Goal: Task Accomplishment & Management: Check status

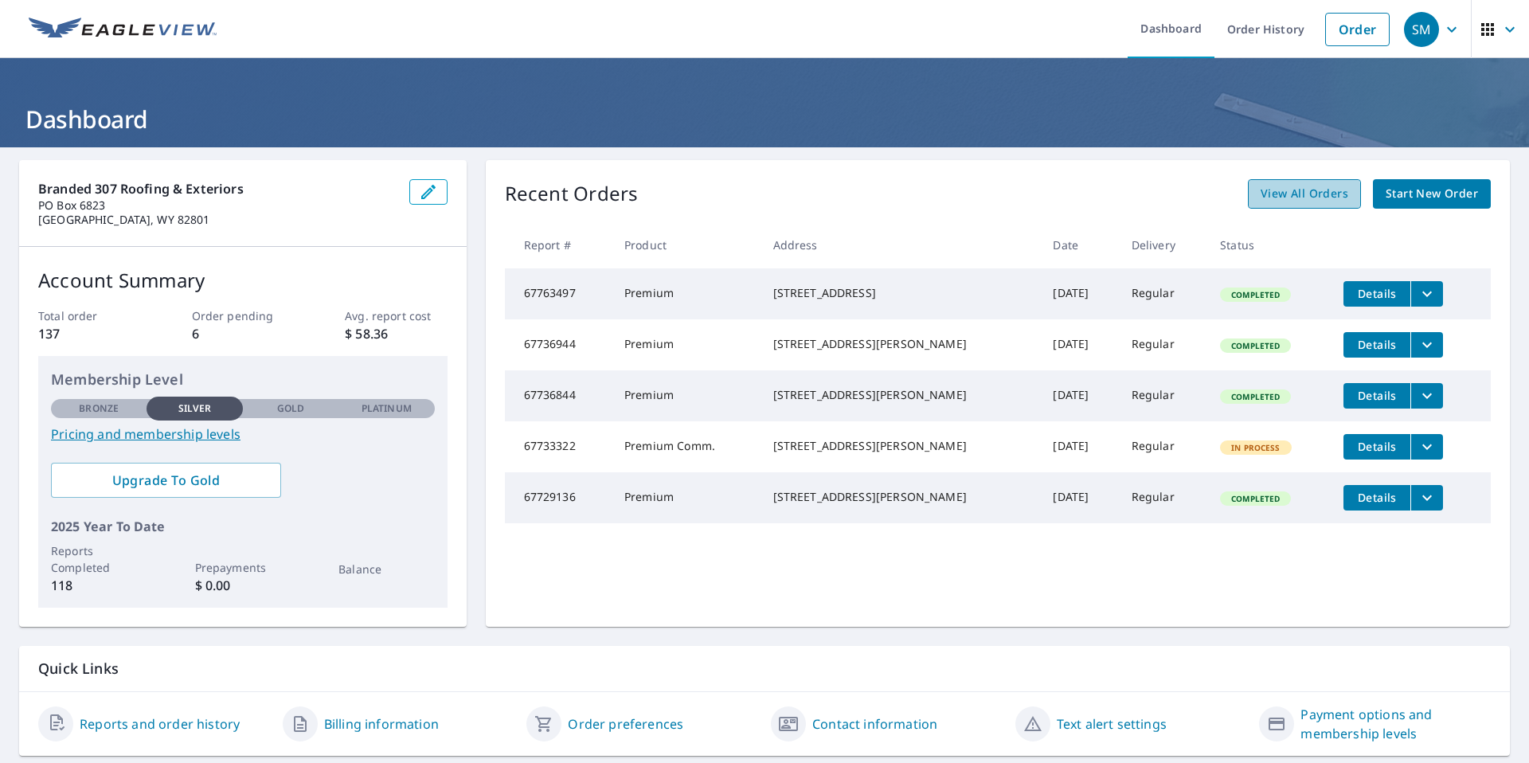
click at [1290, 201] on span "View All Orders" at bounding box center [1305, 194] width 88 height 20
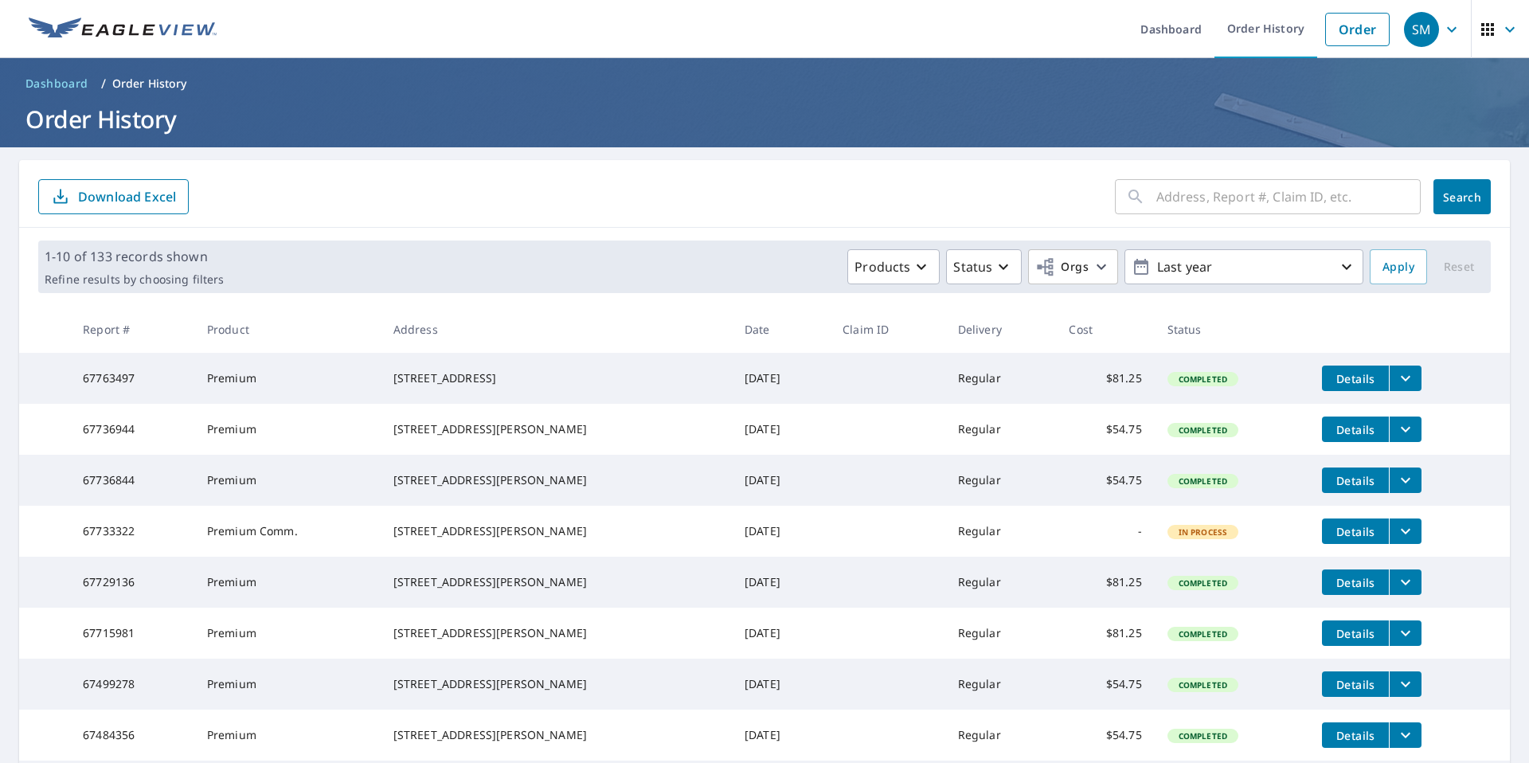
click at [1263, 198] on input "text" at bounding box center [1289, 196] width 264 height 45
type input "gultch"
click button "Search" at bounding box center [1462, 196] width 57 height 35
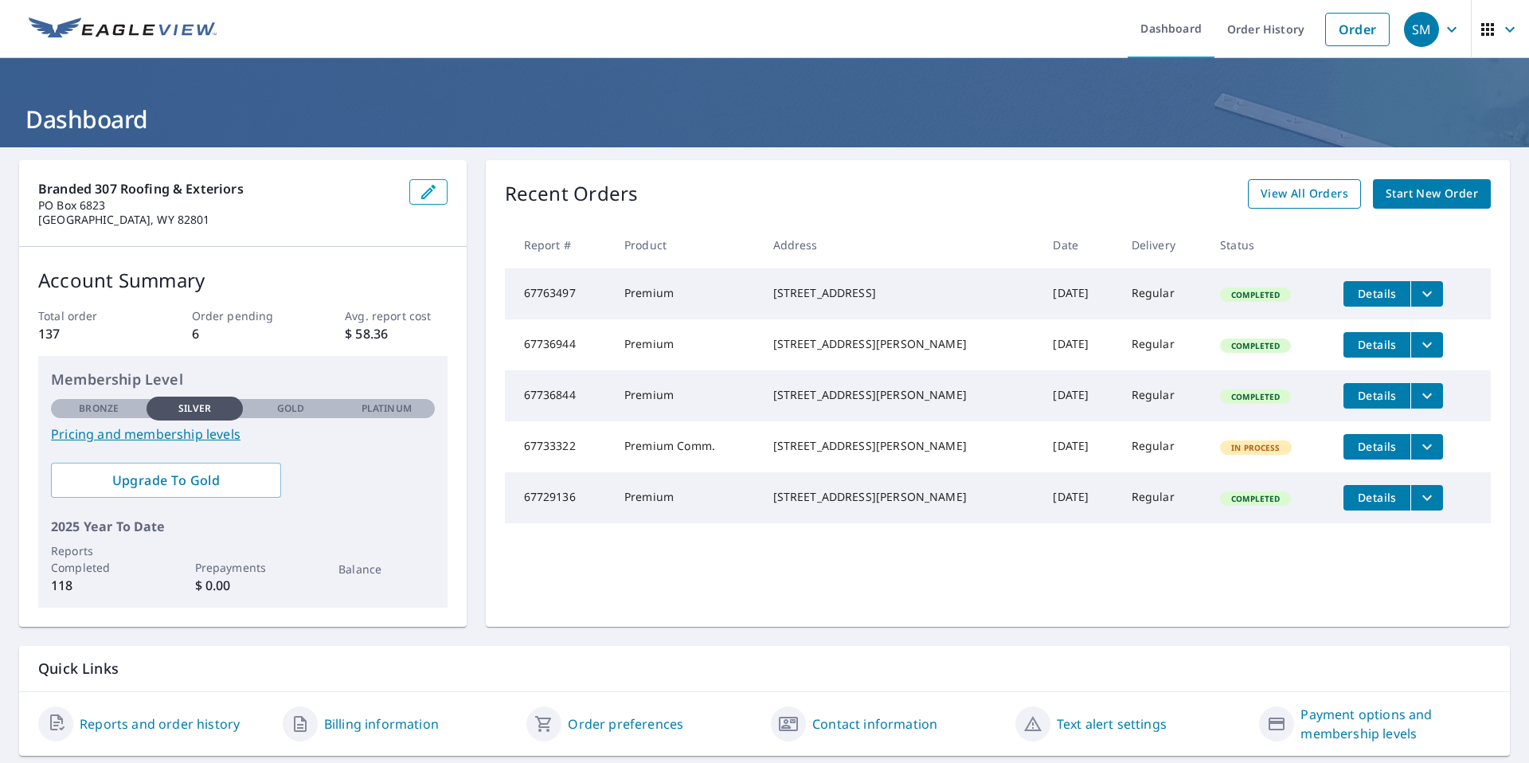
click at [1329, 197] on span "View All Orders" at bounding box center [1305, 194] width 88 height 20
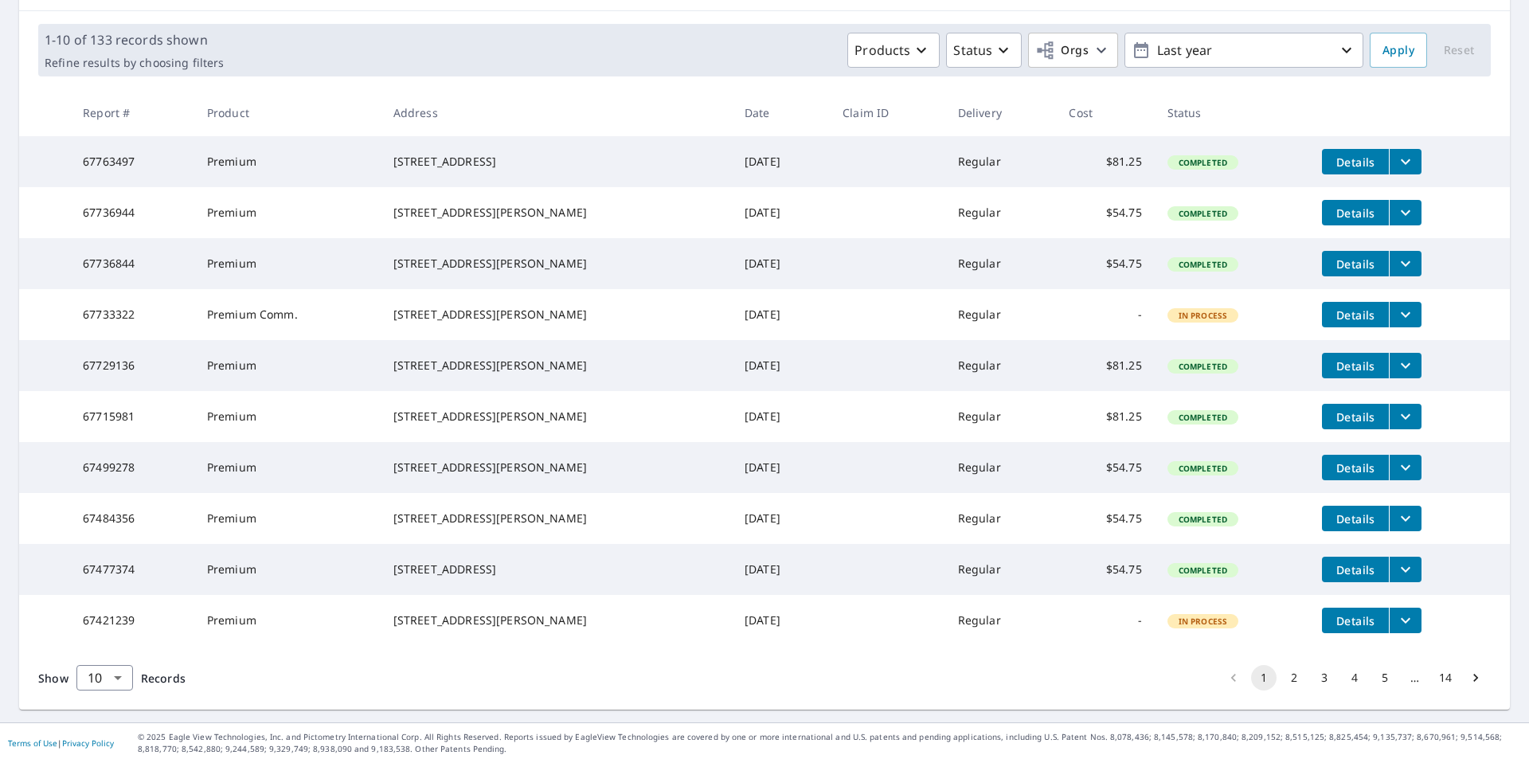
scroll to position [280, 0]
click at [1474, 676] on icon "Go to next page" at bounding box center [1476, 678] width 5 height 8
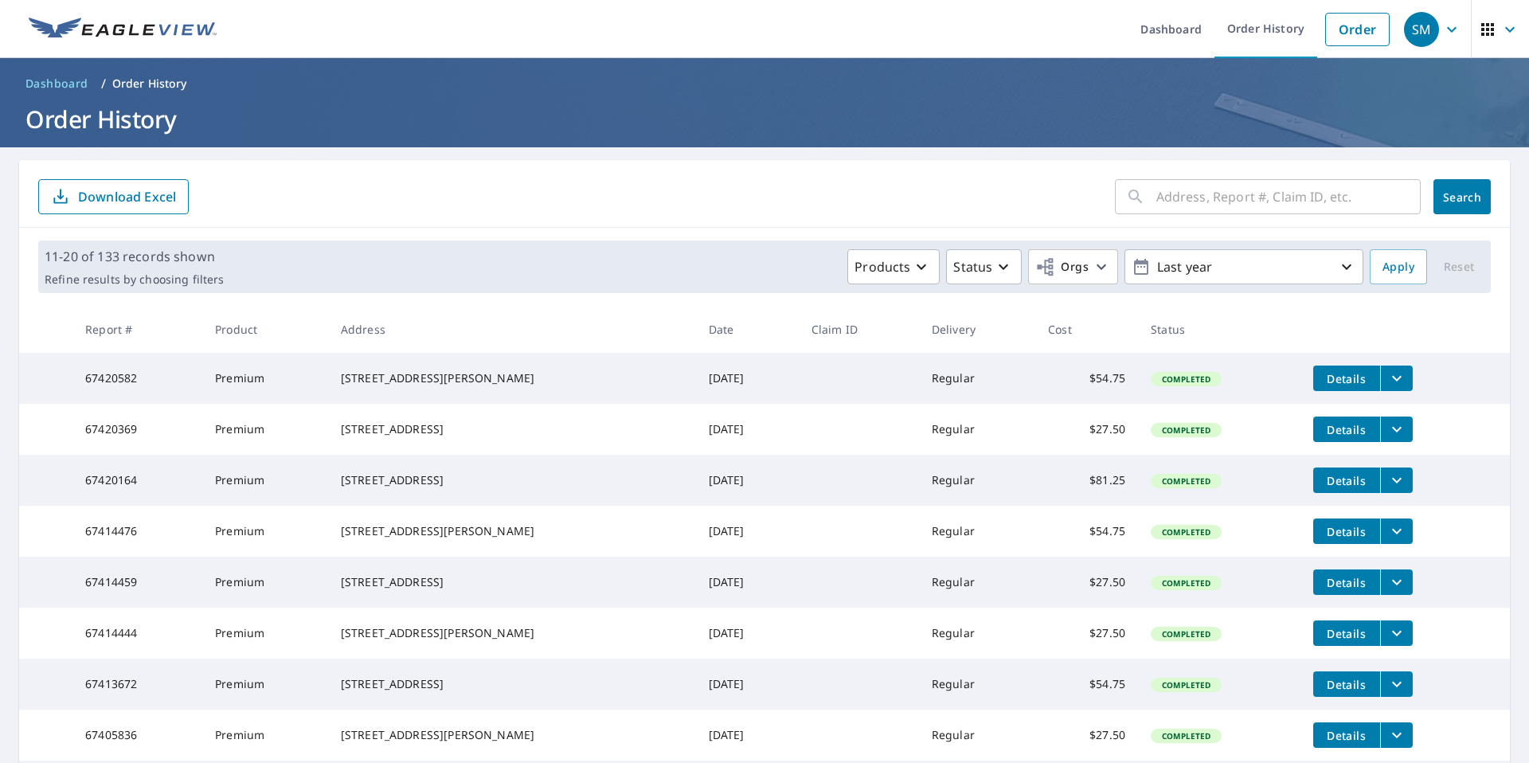
click at [1161, 193] on input "text" at bounding box center [1289, 196] width 264 height 45
type input "350"
click button "Search" at bounding box center [1462, 196] width 57 height 35
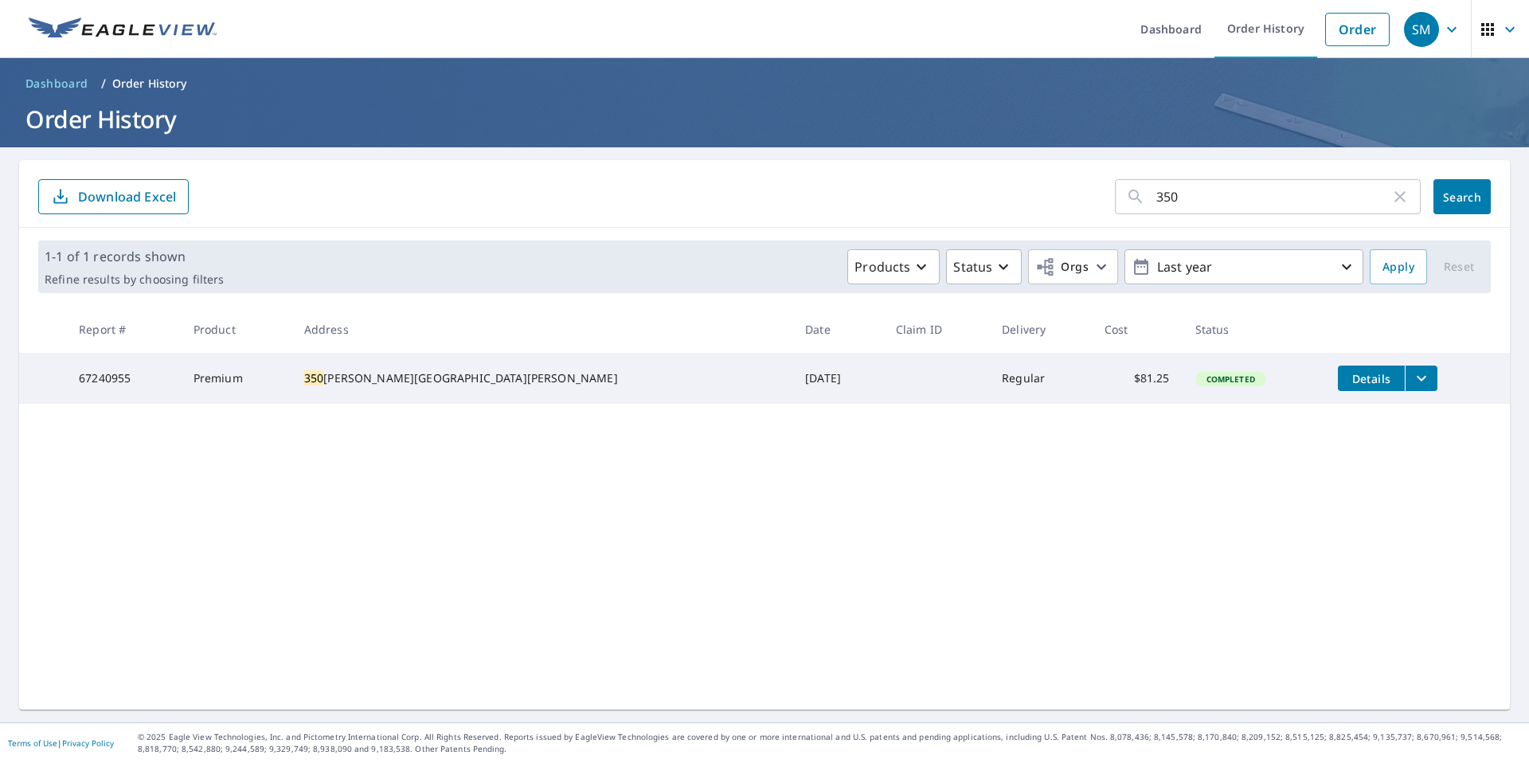
click at [1211, 380] on td "Completed" at bounding box center [1254, 378] width 143 height 51
drag, startPoint x: 1176, startPoint y: 382, endPoint x: 1227, endPoint y: 374, distance: 52.4
click at [1197, 382] on span "Completed" at bounding box center [1231, 379] width 68 height 11
click at [1348, 376] on span "Details" at bounding box center [1372, 378] width 48 height 15
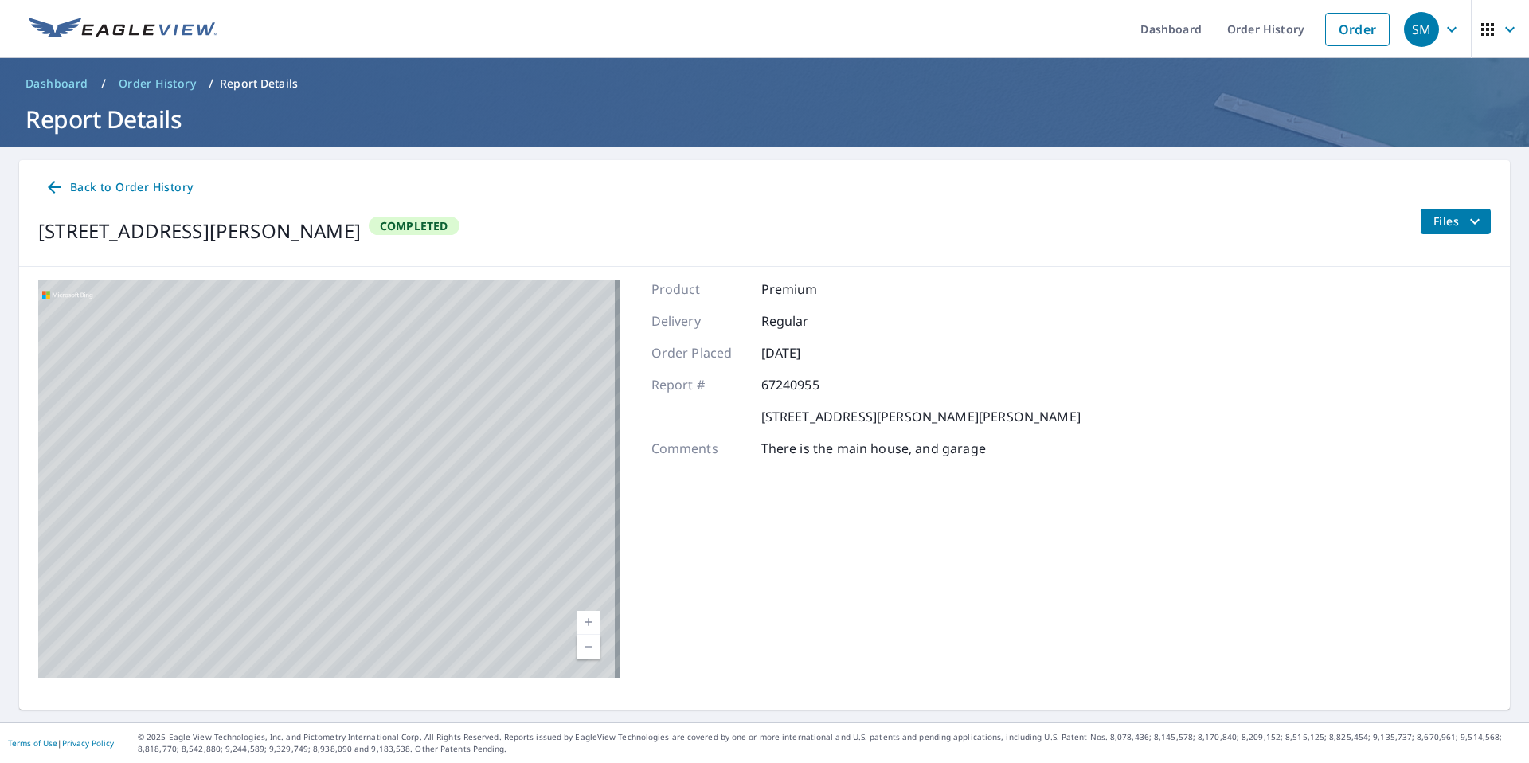
click at [39, 187] on link "Back to Order History" at bounding box center [118, 187] width 161 height 29
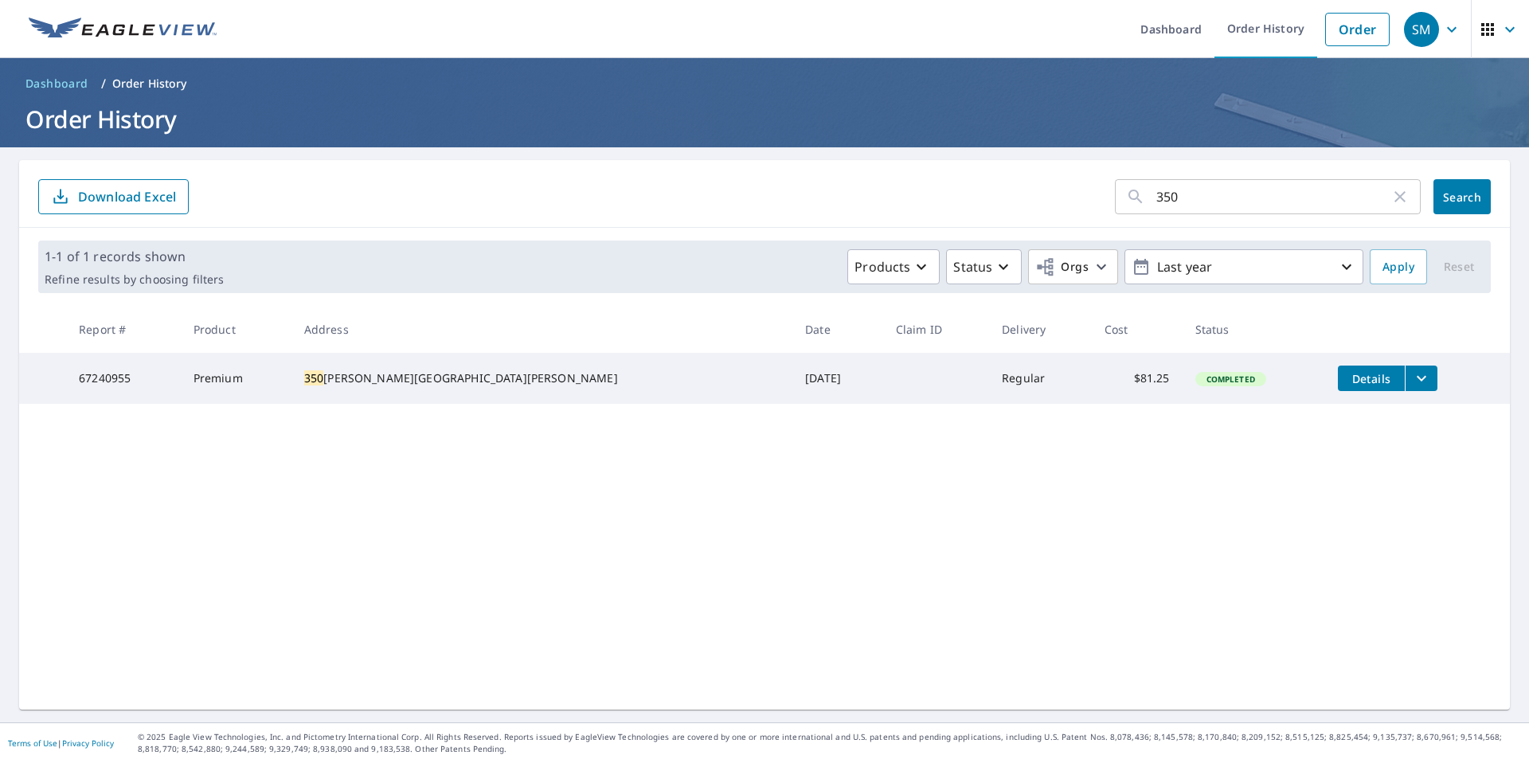
click at [1227, 203] on input "350" at bounding box center [1274, 196] width 234 height 45
click button "Search" at bounding box center [1462, 196] width 57 height 35
click at [1405, 387] on button "filesDropdownBtn-67240955" at bounding box center [1421, 378] width 33 height 25
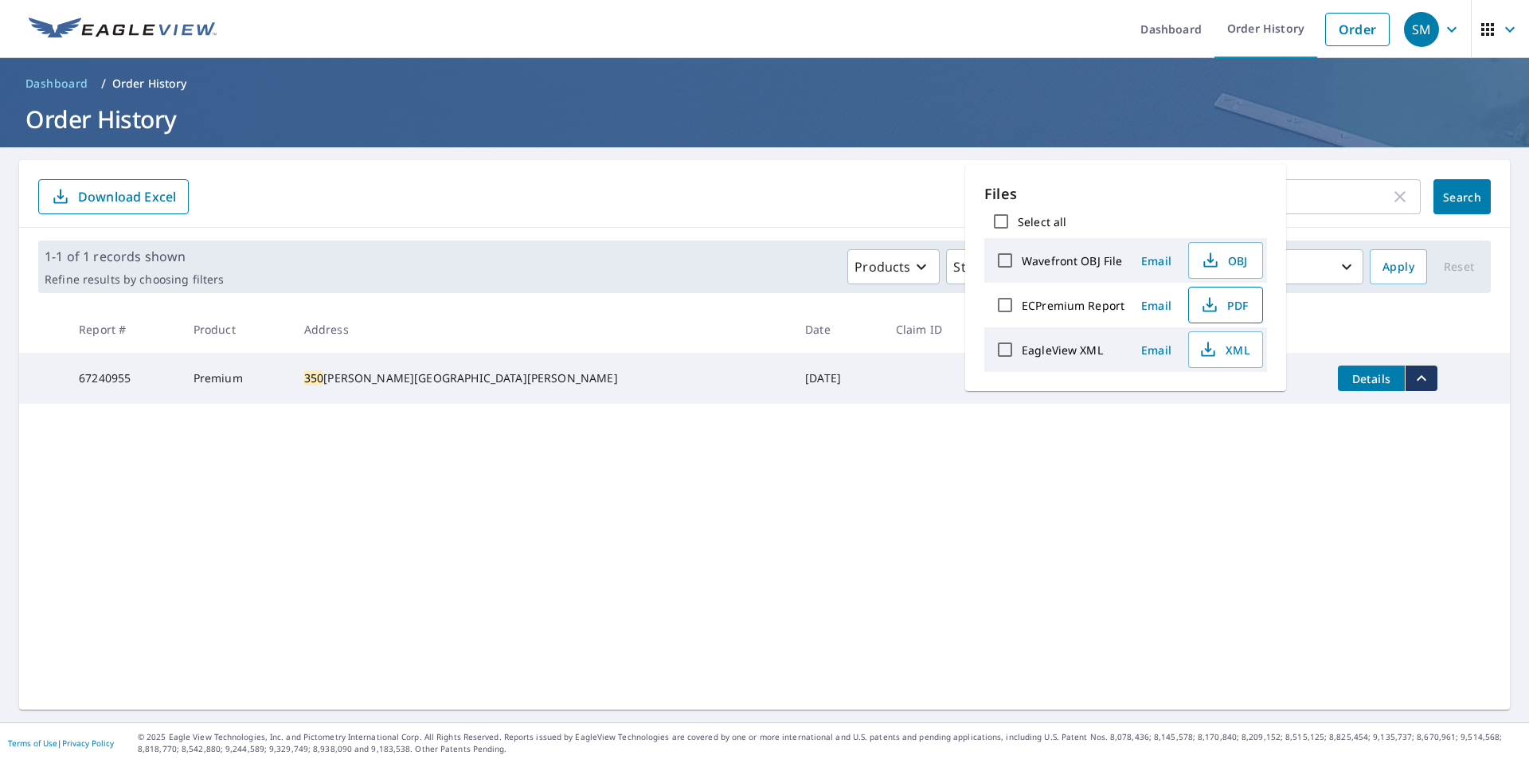
click at [1237, 303] on span "PDF" at bounding box center [1224, 305] width 51 height 19
